Goal: Complete application form

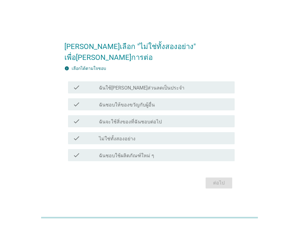
click at [118, 85] on label "ฉันใช้[PERSON_NAME]ส่วนลดเป็นประจำ" at bounding box center [142, 88] width 86 height 6
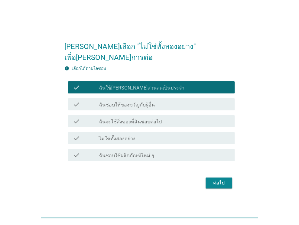
click at [126, 102] on label "ฉันชอบให้ของขวัญกับผู้อื่น" at bounding box center [127, 105] width 56 height 6
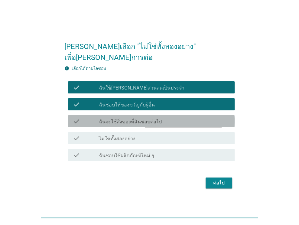
click at [126, 119] on label "ฉันจะใช้สิ่งของที่ฉันชอบต่อไป" at bounding box center [130, 122] width 63 height 6
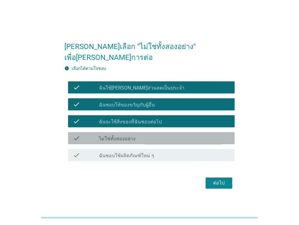
click at [120, 136] on label "ไม่ใช่ทั้งสองอย่าง" at bounding box center [117, 139] width 37 height 6
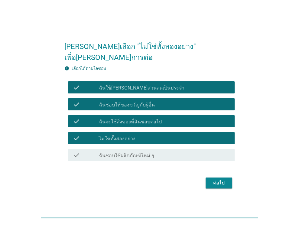
click at [119, 153] on label "ฉันชอบใช้ผลิตภัณฑ์ใหม่ ๆ" at bounding box center [126, 156] width 55 height 6
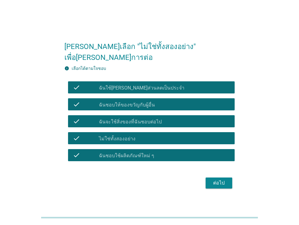
click at [119, 153] on label "ฉันชอบใช้ผลิตภัณฑ์ใหม่ ๆ" at bounding box center [126, 156] width 55 height 6
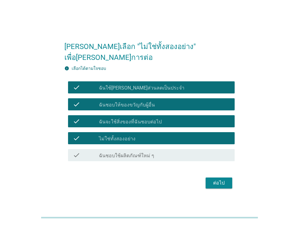
click at [121, 120] on div "check check_box ฉันจะใช้สิ่งของที่ฉันชอบต่อไป" at bounding box center [151, 121] width 167 height 12
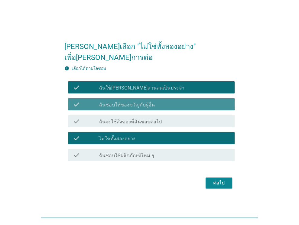
click at [126, 102] on label "ฉันชอบให้ของขวัญกับผู้อื่น" at bounding box center [127, 105] width 56 height 6
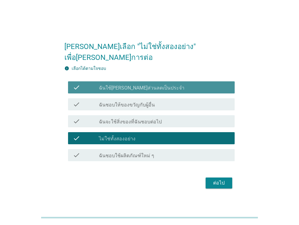
click at [134, 84] on div "check_box ฉันใช้[PERSON_NAME]ส่วนลดเป็นประจำ" at bounding box center [164, 87] width 131 height 7
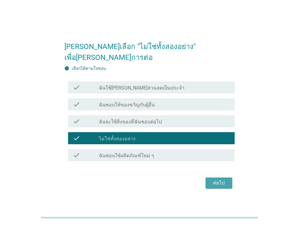
click at [218, 179] on div "ต่อไป" at bounding box center [218, 182] width 17 height 7
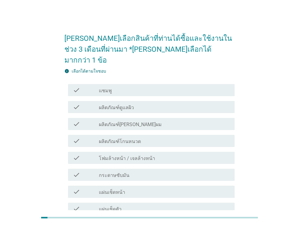
click at [123, 86] on div "check_box_outline_blank แชมพู" at bounding box center [164, 89] width 131 height 7
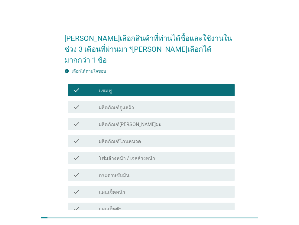
click at [129, 105] on label "ผลิตภัณฑ์ดูแลผิว" at bounding box center [116, 108] width 35 height 6
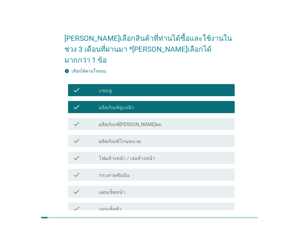
click at [133, 155] on label "โฟมล้างหน้า / เจลล้างหน้า" at bounding box center [127, 158] width 56 height 6
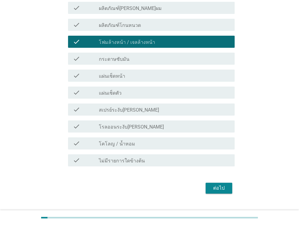
scroll to position [117, 0]
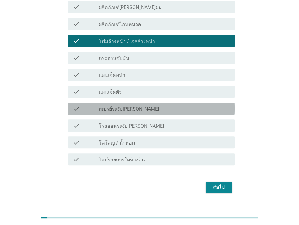
click at [128, 103] on div "check check_box_outline_blank สเปรย์ระงับ[PERSON_NAME]" at bounding box center [151, 109] width 167 height 12
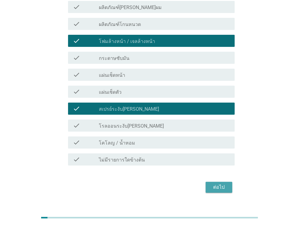
click at [219, 184] on div "ต่อไป" at bounding box center [218, 187] width 17 height 7
